Goal: Task Accomplishment & Management: Use online tool/utility

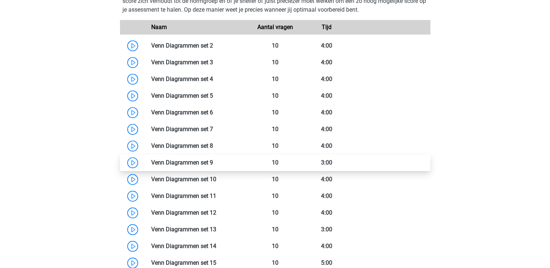
scroll to position [472, 0]
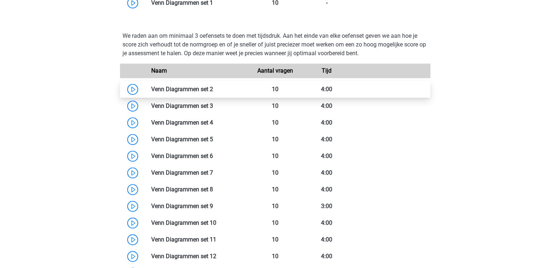
click at [213, 92] on link at bounding box center [213, 89] width 0 height 7
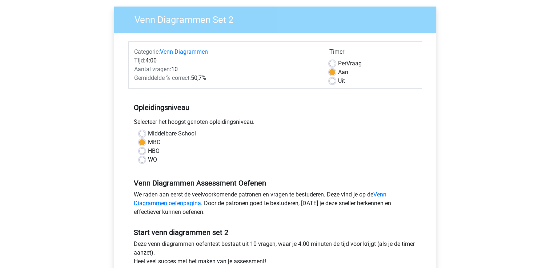
scroll to position [109, 0]
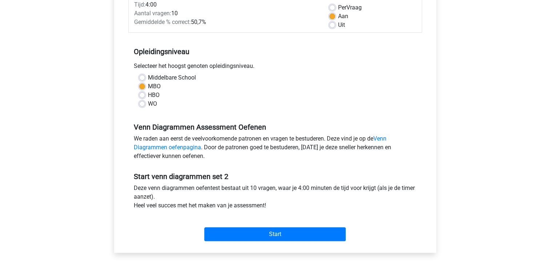
click at [148, 94] on label "HBO" at bounding box center [154, 95] width 12 height 9
click at [143, 94] on input "HBO" at bounding box center [142, 94] width 6 height 7
radio input "true"
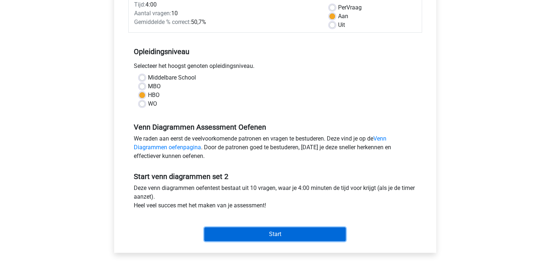
click at [285, 232] on input "Start" at bounding box center [274, 234] width 141 height 14
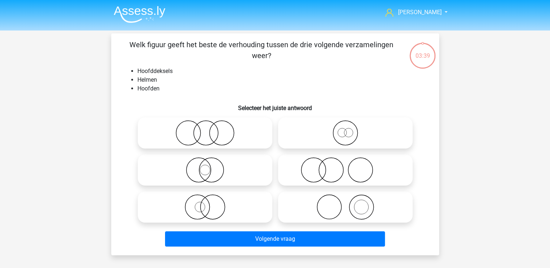
click at [333, 211] on icon at bounding box center [345, 206] width 129 height 25
click at [345, 203] on input "radio" at bounding box center [347, 201] width 5 height 5
radio input "true"
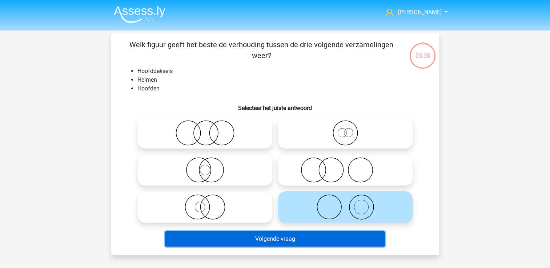
click at [307, 238] on button "Volgende vraag" at bounding box center [275, 238] width 220 height 15
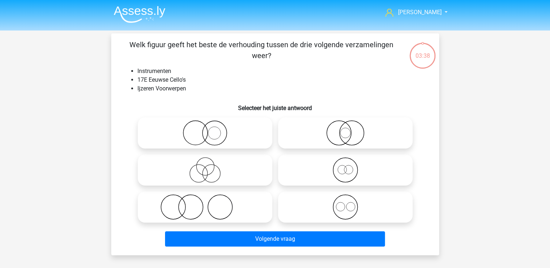
scroll to position [33, 0]
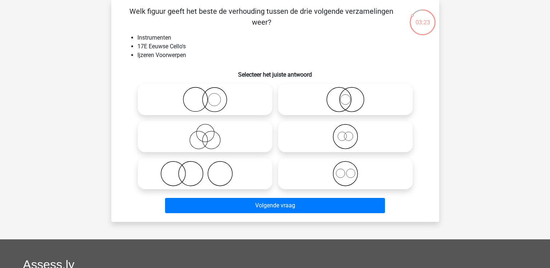
click at [347, 173] on icon at bounding box center [345, 173] width 129 height 25
click at [347, 170] on input "radio" at bounding box center [347, 167] width 5 height 5
radio input "true"
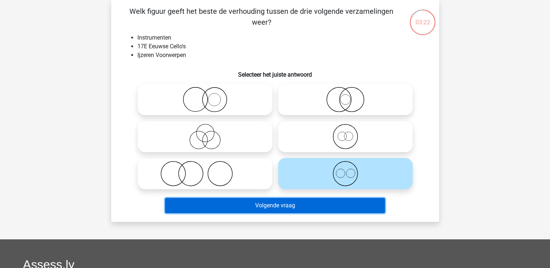
click at [294, 206] on button "Volgende vraag" at bounding box center [275, 205] width 220 height 15
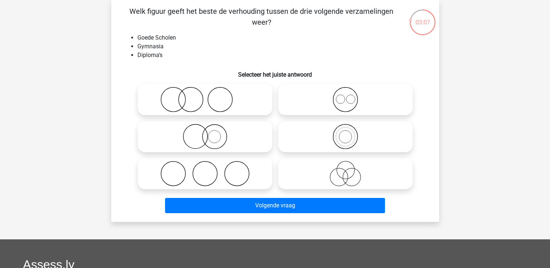
click at [225, 173] on icon at bounding box center [205, 173] width 129 height 25
click at [210, 170] on input "radio" at bounding box center [207, 167] width 5 height 5
radio input "true"
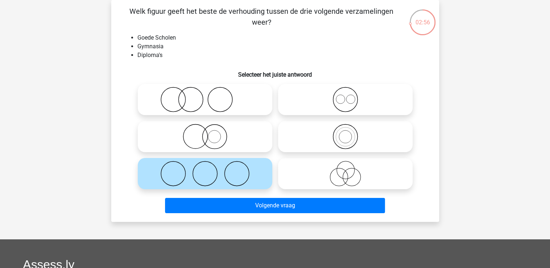
click at [231, 107] on icon at bounding box center [205, 99] width 129 height 25
click at [210, 96] on input "radio" at bounding box center [207, 93] width 5 height 5
radio input "true"
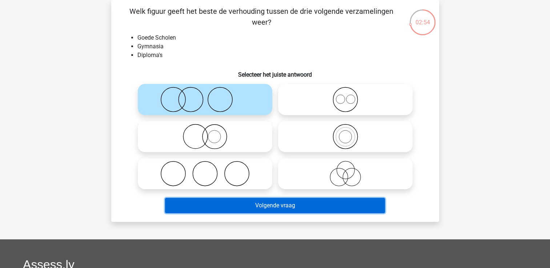
click at [279, 206] on button "Volgende vraag" at bounding box center [275, 205] width 220 height 15
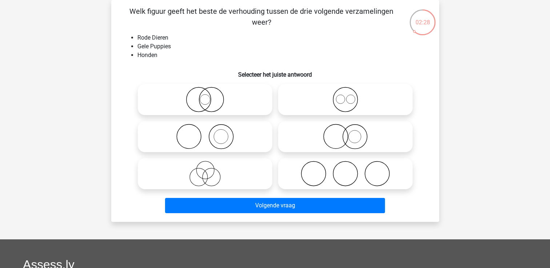
click at [219, 103] on icon at bounding box center [205, 99] width 129 height 25
click at [210, 96] on input "radio" at bounding box center [207, 93] width 5 height 5
radio input "true"
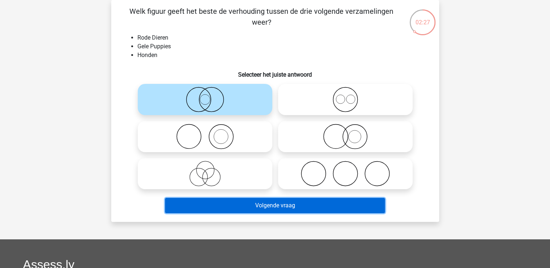
click at [298, 205] on button "Volgende vraag" at bounding box center [275, 205] width 220 height 15
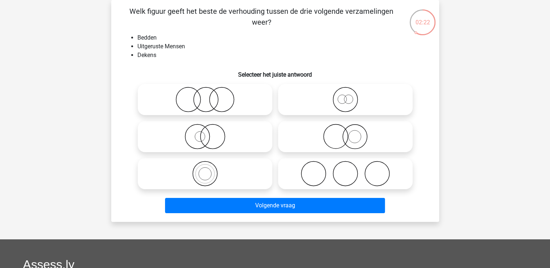
click at [336, 172] on icon at bounding box center [345, 173] width 129 height 25
click at [345, 170] on input "radio" at bounding box center [347, 167] width 5 height 5
radio input "true"
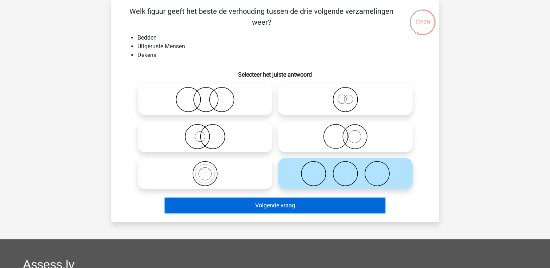
click at [303, 206] on button "Volgende vraag" at bounding box center [275, 205] width 220 height 15
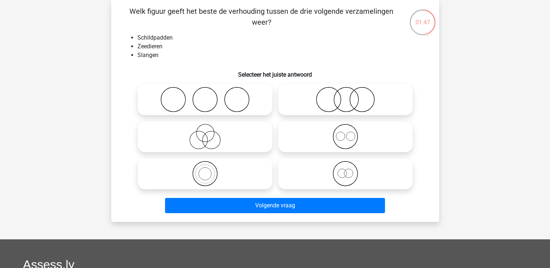
click at [197, 100] on icon at bounding box center [205, 99] width 129 height 25
click at [205, 96] on input "radio" at bounding box center [207, 93] width 5 height 5
radio input "true"
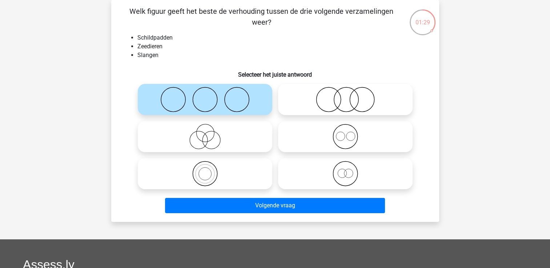
click at [225, 48] on li "Zeedieren" at bounding box center [282, 46] width 290 height 9
click at [357, 106] on icon at bounding box center [345, 99] width 129 height 25
click at [350, 96] on input "radio" at bounding box center [347, 93] width 5 height 5
radio input "true"
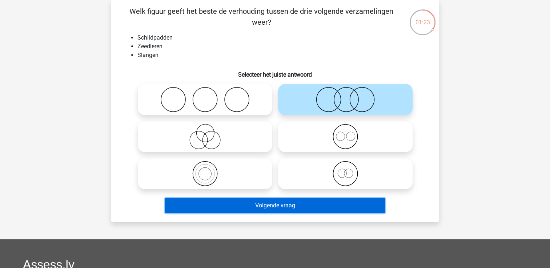
click at [297, 206] on button "Volgende vraag" at bounding box center [275, 205] width 220 height 15
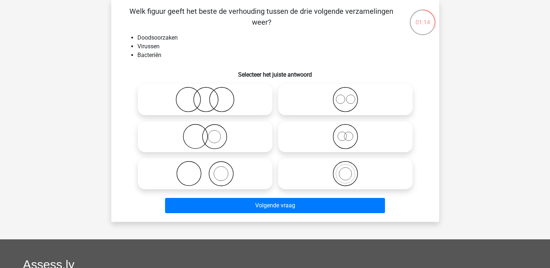
click at [217, 174] on icon at bounding box center [205, 173] width 129 height 25
click at [210, 170] on input "radio" at bounding box center [207, 167] width 5 height 5
radio input "true"
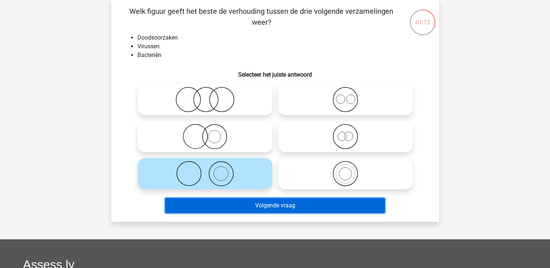
click at [288, 206] on button "Volgende vraag" at bounding box center [275, 205] width 220 height 15
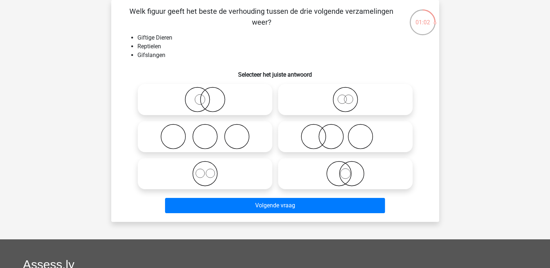
click at [210, 179] on icon at bounding box center [205, 173] width 129 height 25
click at [210, 170] on input "radio" at bounding box center [207, 167] width 5 height 5
radio input "true"
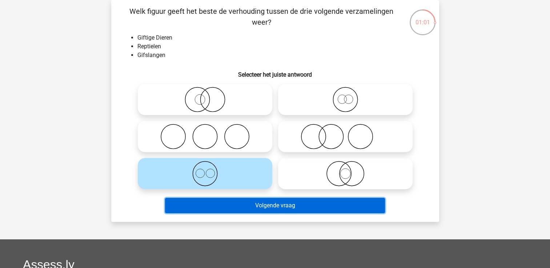
click at [273, 205] on button "Volgende vraag" at bounding box center [275, 205] width 220 height 15
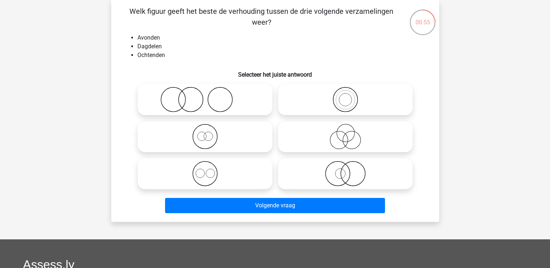
click at [206, 173] on icon at bounding box center [205, 173] width 129 height 25
click at [206, 170] on input "radio" at bounding box center [207, 167] width 5 height 5
radio input "true"
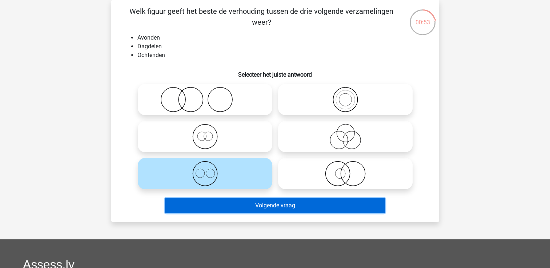
click at [246, 206] on button "Volgende vraag" at bounding box center [275, 205] width 220 height 15
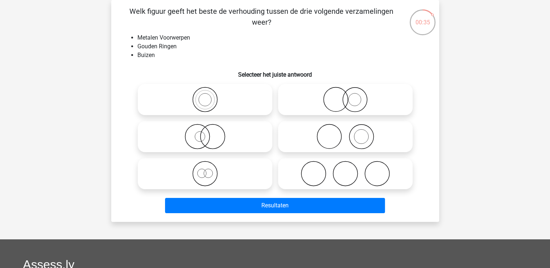
click at [354, 103] on icon at bounding box center [345, 99] width 129 height 25
click at [350, 96] on input "radio" at bounding box center [347, 93] width 5 height 5
radio input "true"
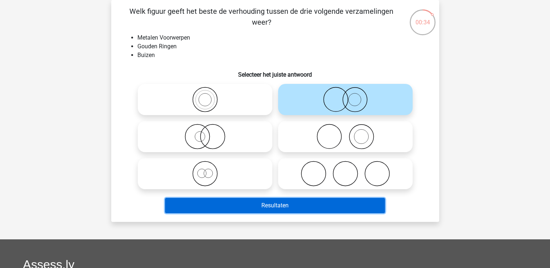
click at [262, 206] on button "Resultaten" at bounding box center [275, 205] width 220 height 15
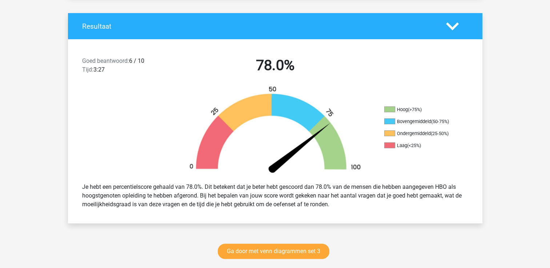
scroll to position [182, 0]
